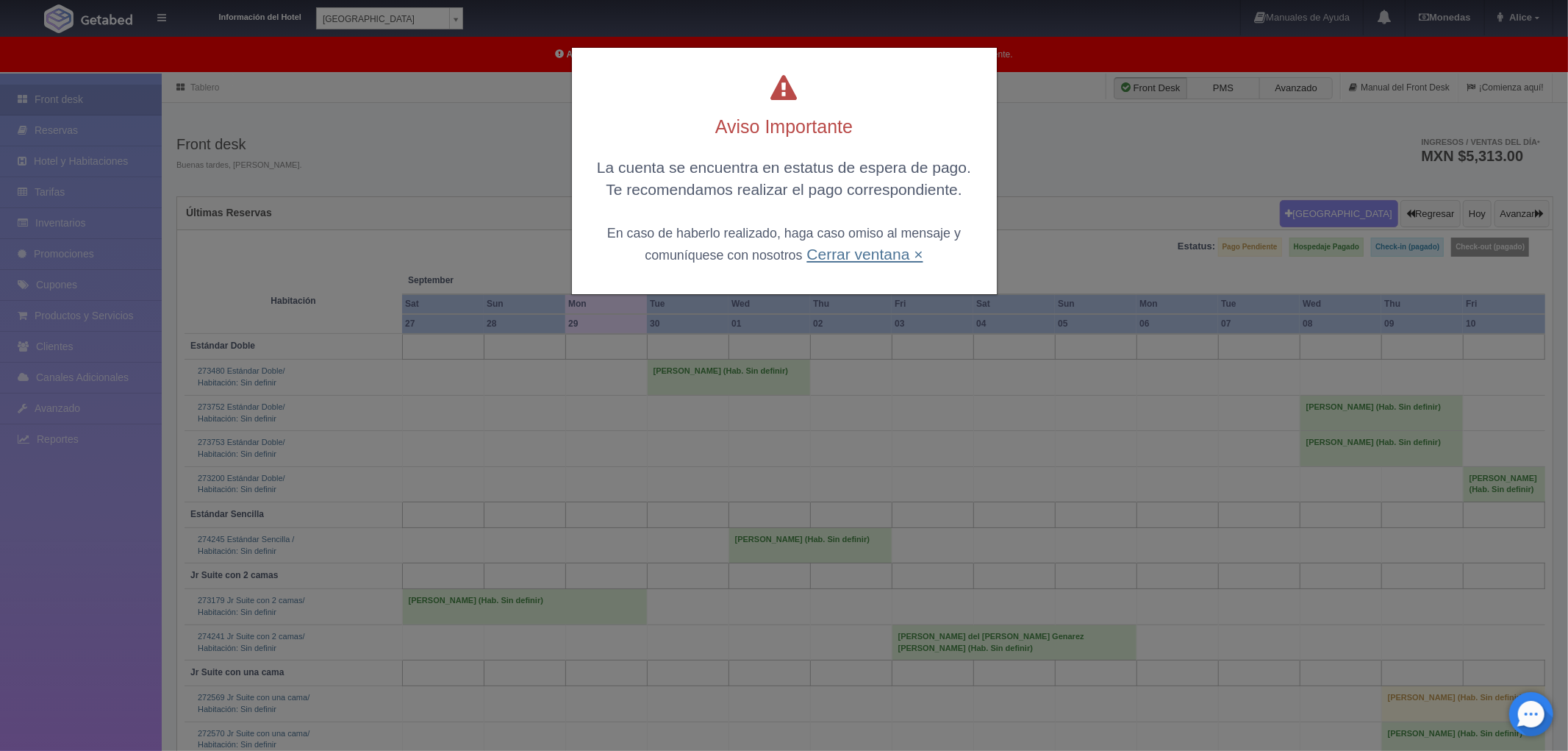
click at [848, 246] on link "Cerrar ventana ×" at bounding box center [865, 254] width 116 height 17
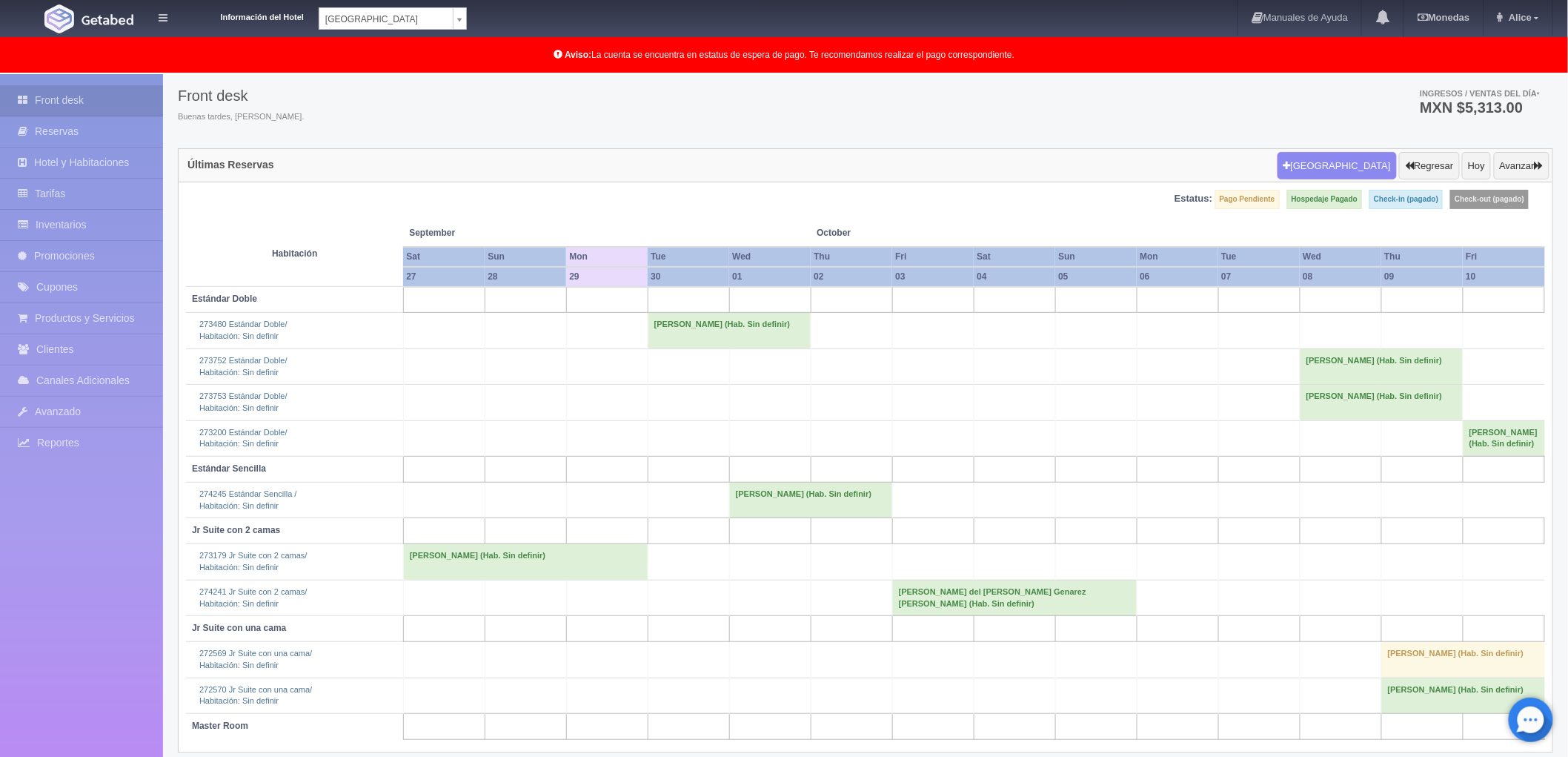
scroll to position [77, 0]
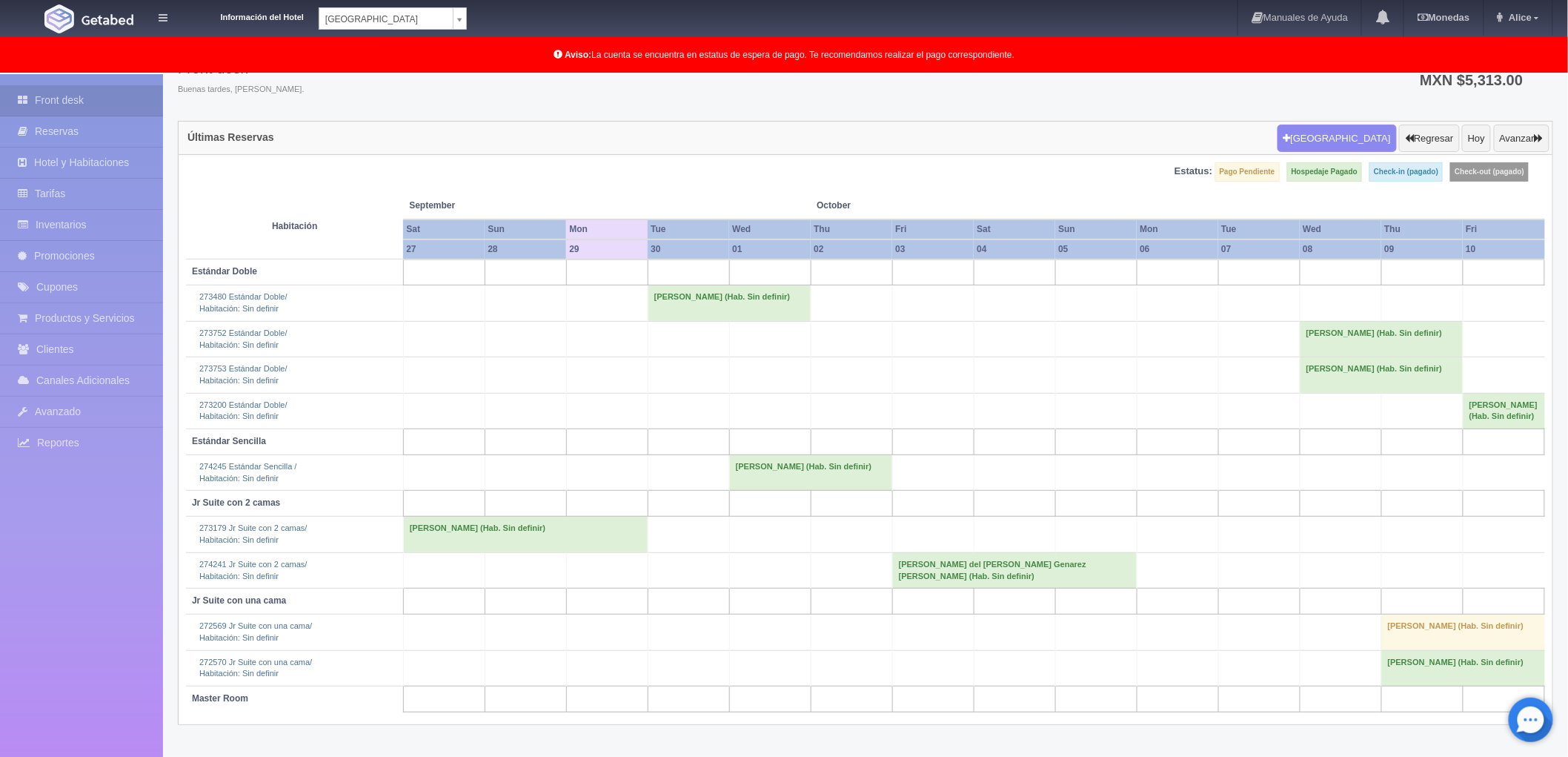
click at [462, 16] on body "Información del Hotel Hotel Plaza Campeche Hotel Plaza Campeche Hotel Plaza Col…" at bounding box center [784, 377] width 1568 height 760
select select "375"
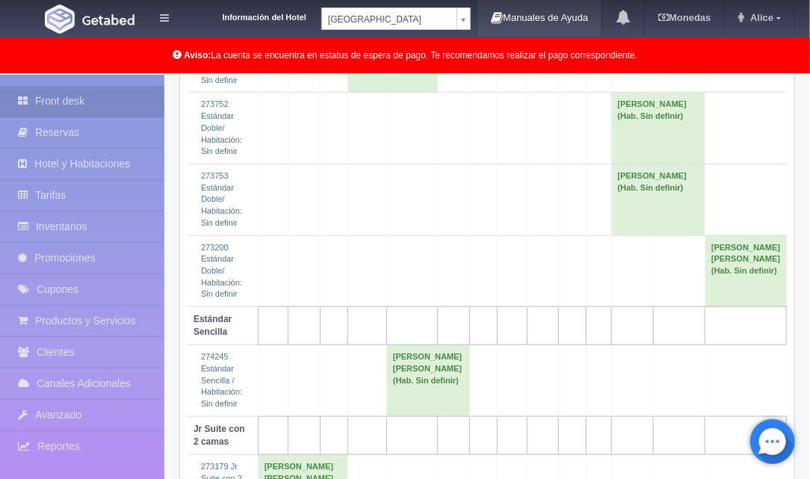
scroll to position [407, 0]
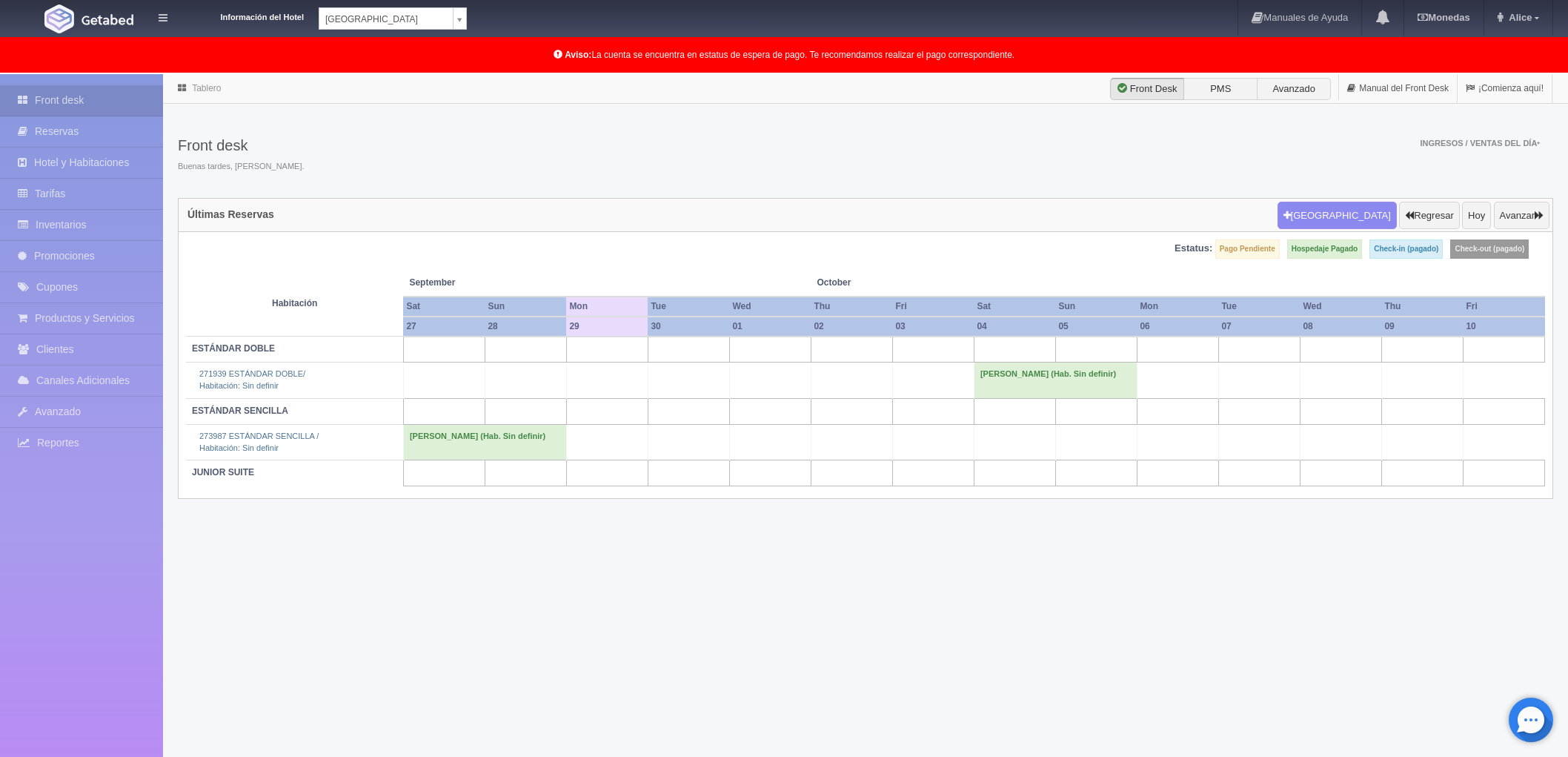
scroll to position [76, 0]
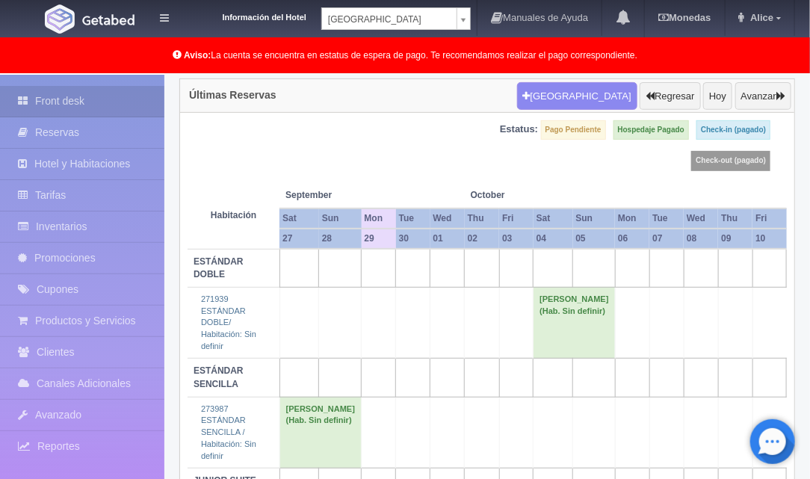
scroll to position [146, 0]
